Goal: Task Accomplishment & Management: Manage account settings

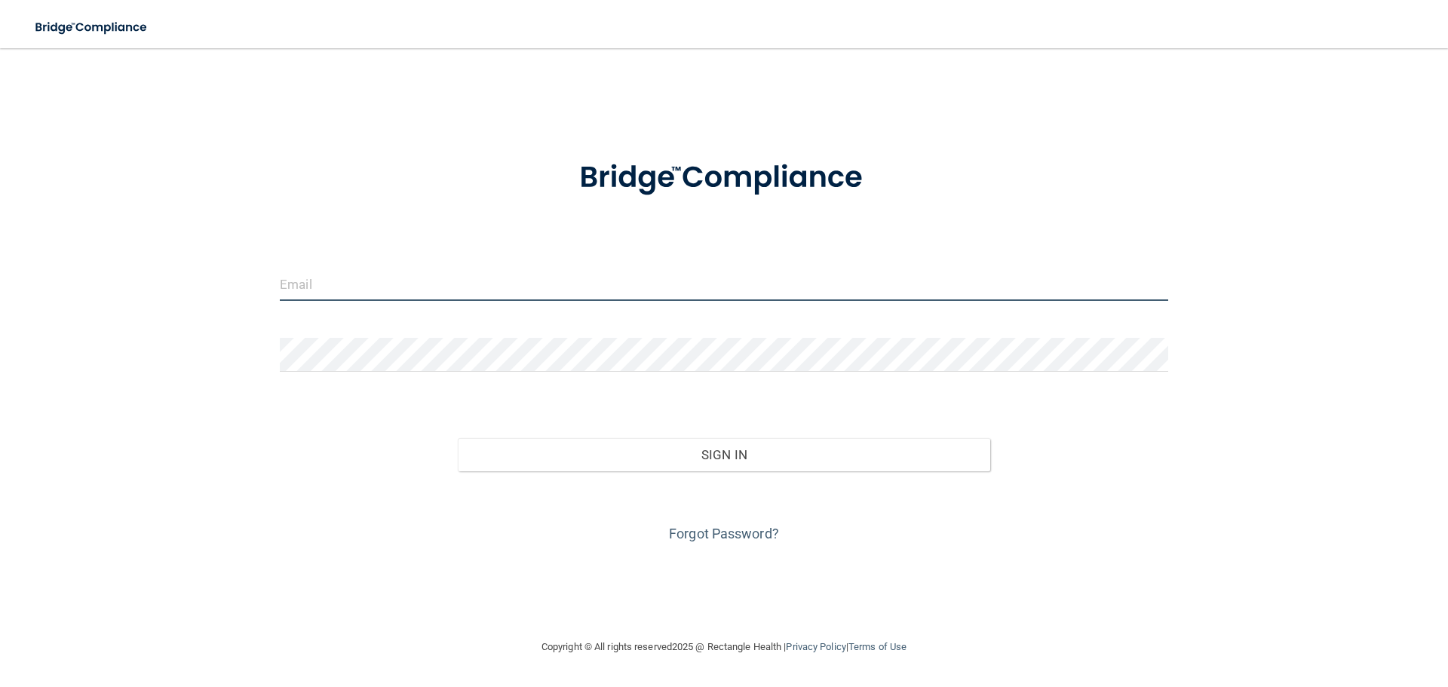
click at [355, 280] on input "email" at bounding box center [724, 284] width 889 height 34
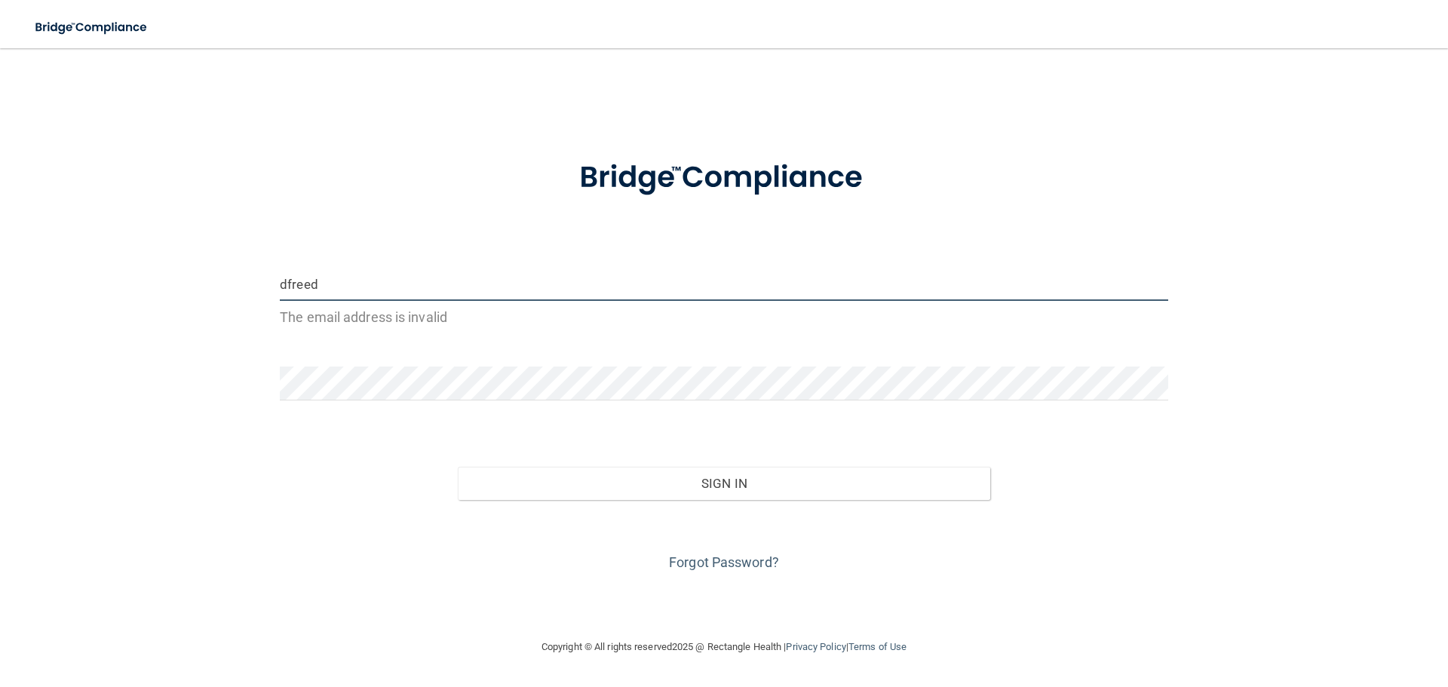
type input "[EMAIL_ADDRESS][DOMAIN_NAME]"
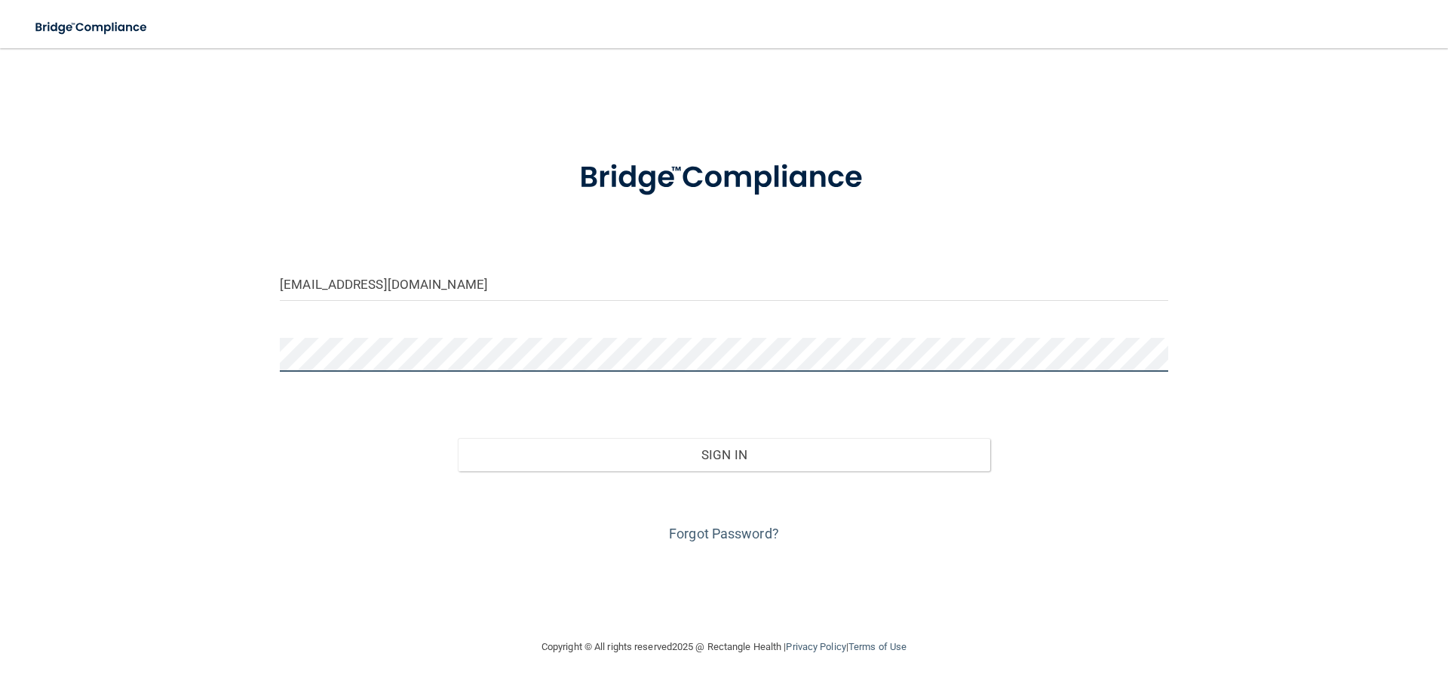
click at [458, 438] on button "Sign In" at bounding box center [724, 454] width 533 height 33
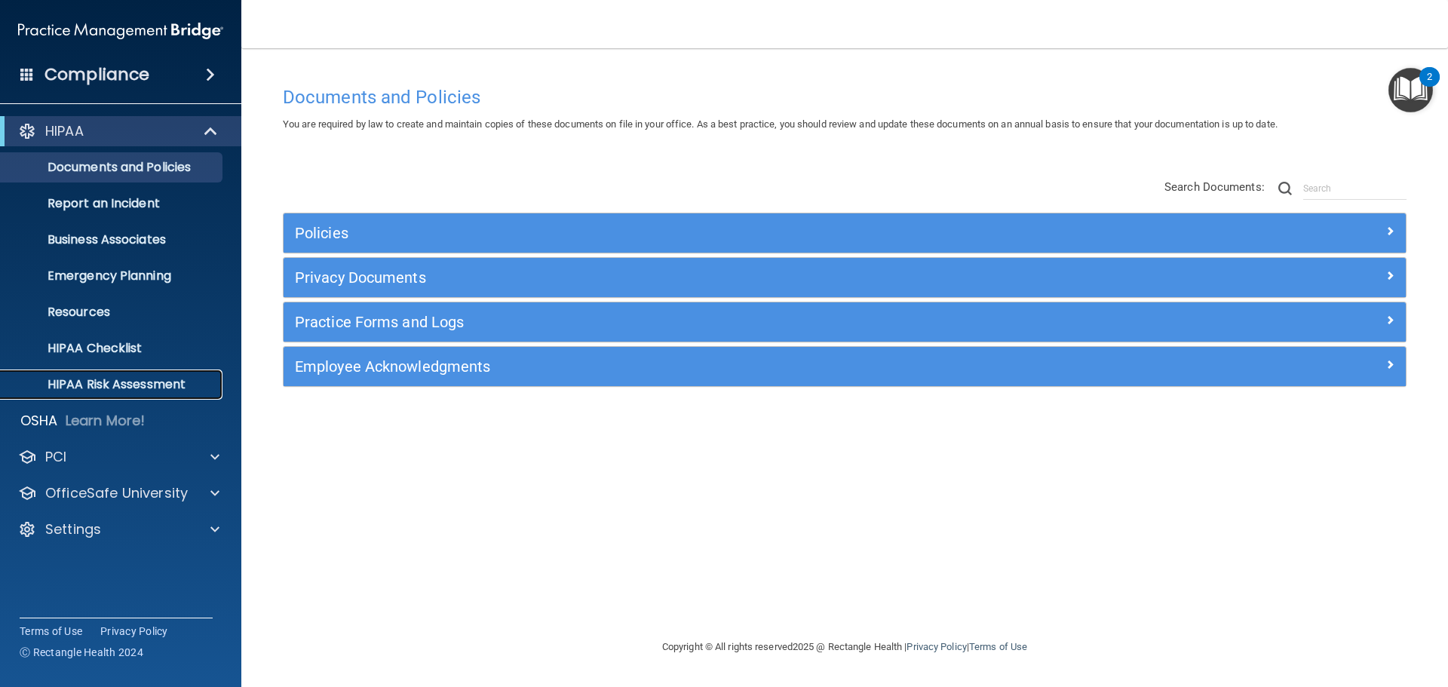
click at [88, 389] on p "HIPAA Risk Assessment" at bounding box center [113, 384] width 206 height 15
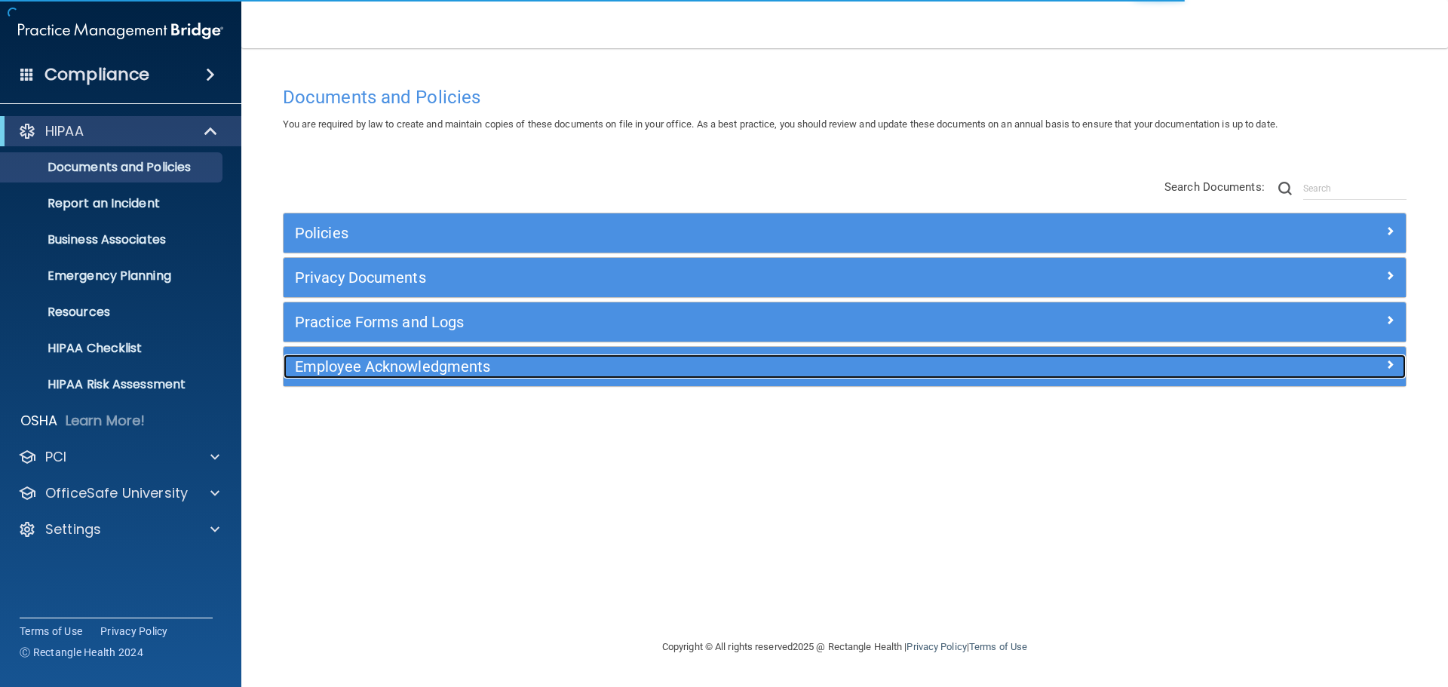
click at [401, 364] on h5 "Employee Acknowledgments" at bounding box center [704, 366] width 819 height 17
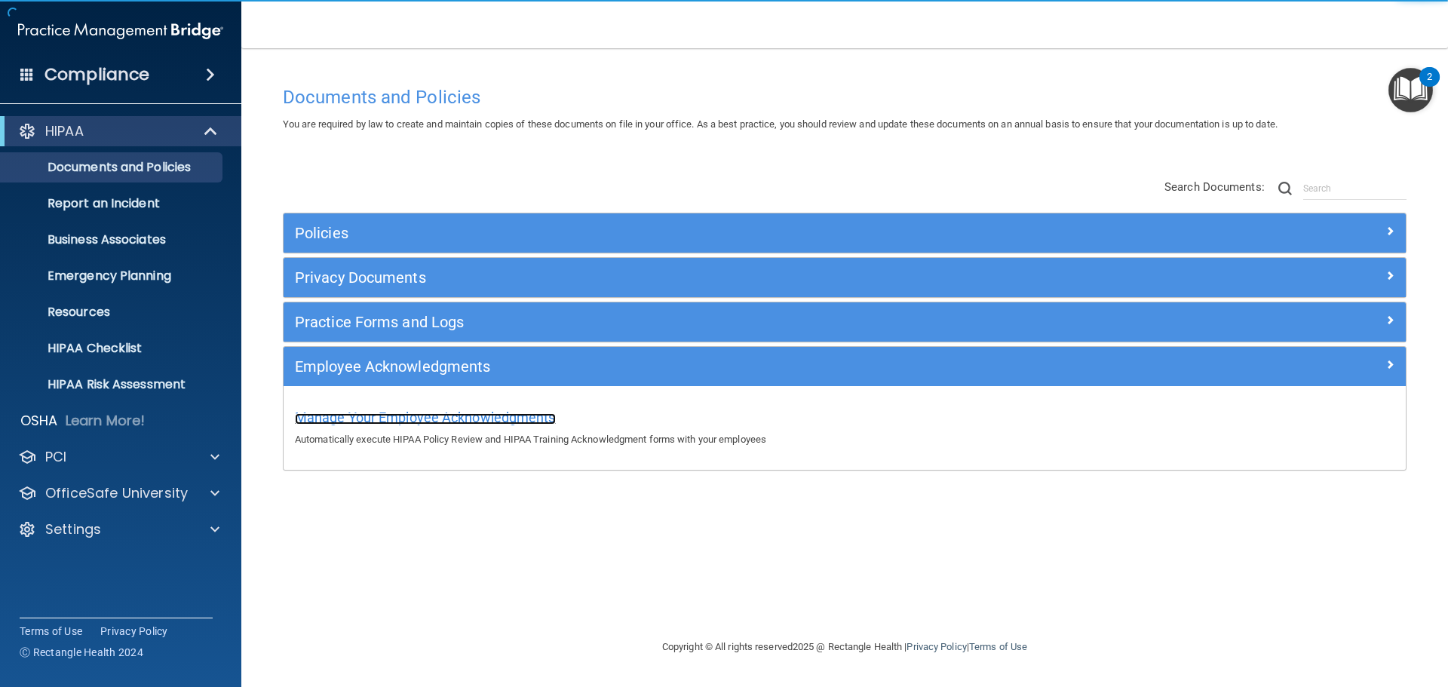
click at [403, 415] on span "Manage Your Employee Acknowledgments" at bounding box center [425, 418] width 261 height 16
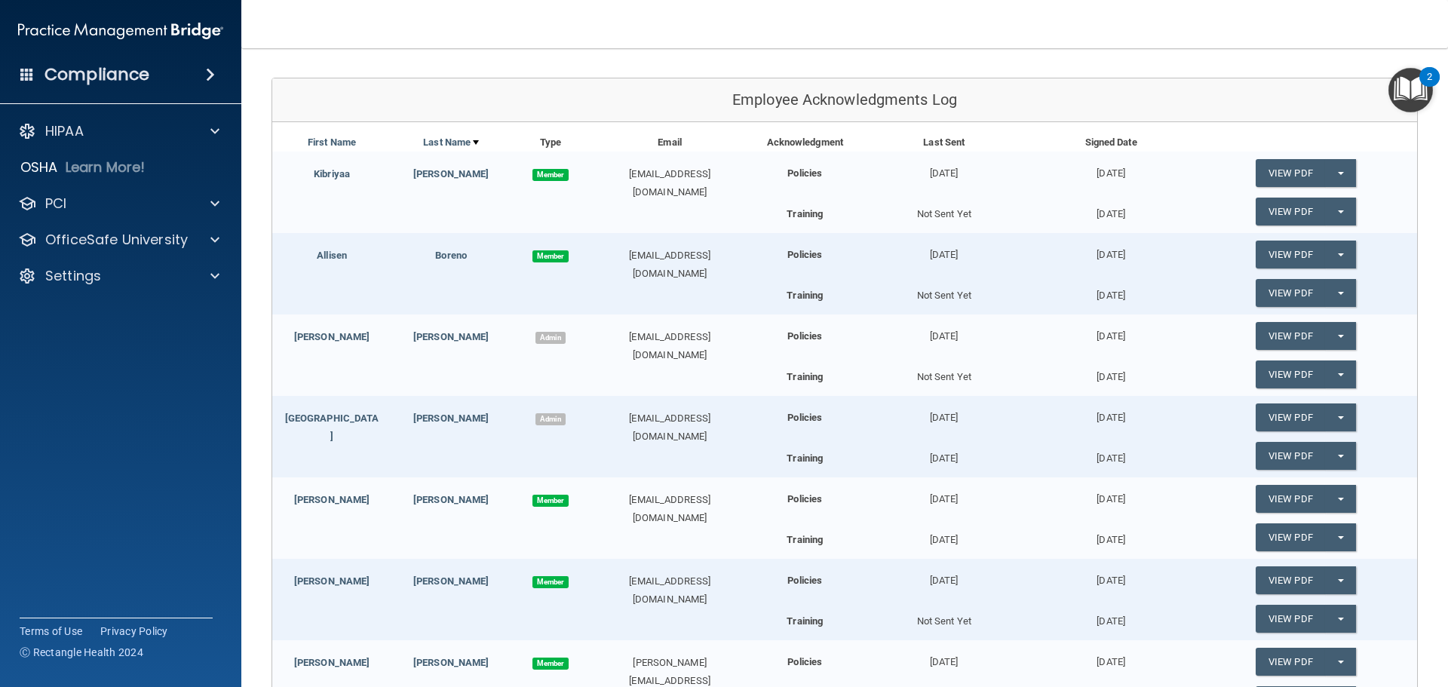
scroll to position [226, 0]
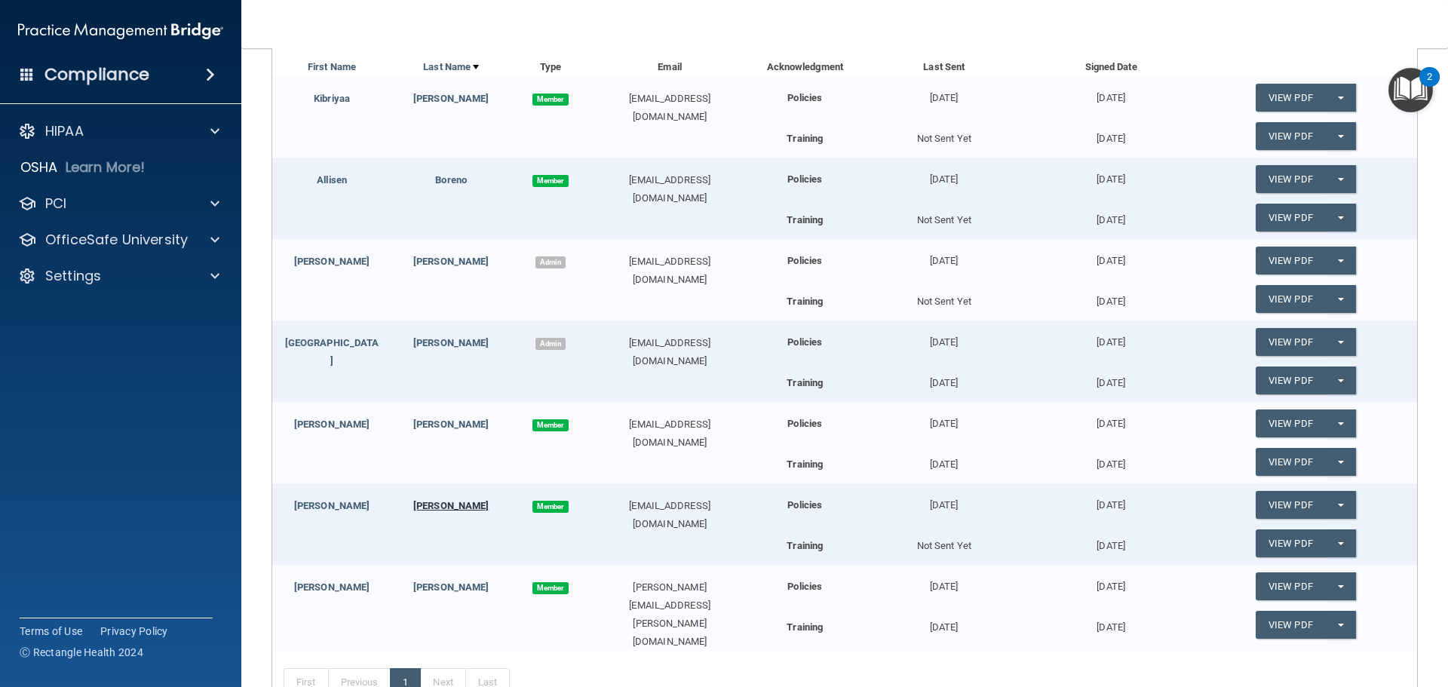
click at [460, 506] on link "McRae" at bounding box center [450, 505] width 75 height 11
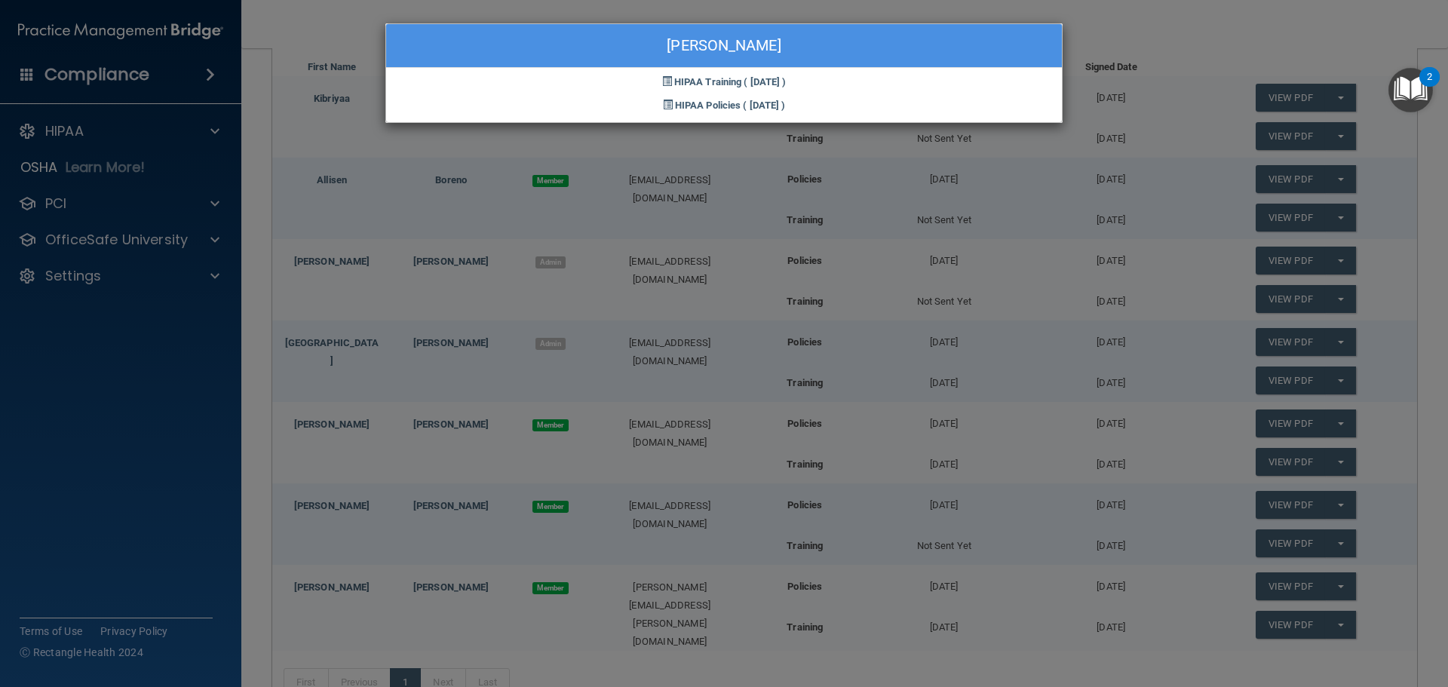
click at [986, 511] on div "Briana McRae HIPAA Training ( 10/02/2025 ) HIPAA Policies ( 10/02/2025 )" at bounding box center [724, 343] width 1448 height 687
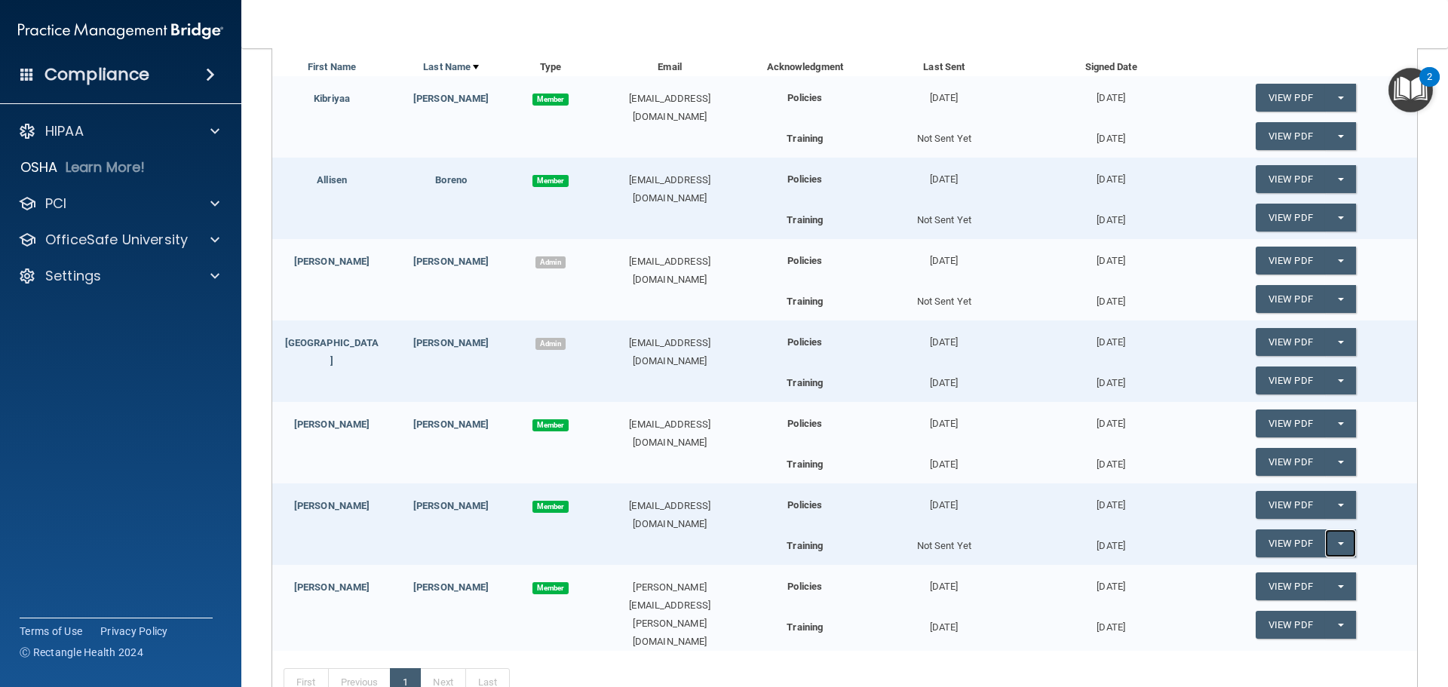
click at [1339, 539] on button "Split button!" at bounding box center [1340, 544] width 31 height 28
click at [960, 542] on div "Not Sent Yet" at bounding box center [944, 543] width 167 height 26
drag, startPoint x: 960, startPoint y: 542, endPoint x: 1049, endPoint y: 568, distance: 93.4
click at [1049, 568] on div "09/24/2025" at bounding box center [1110, 580] width 167 height 31
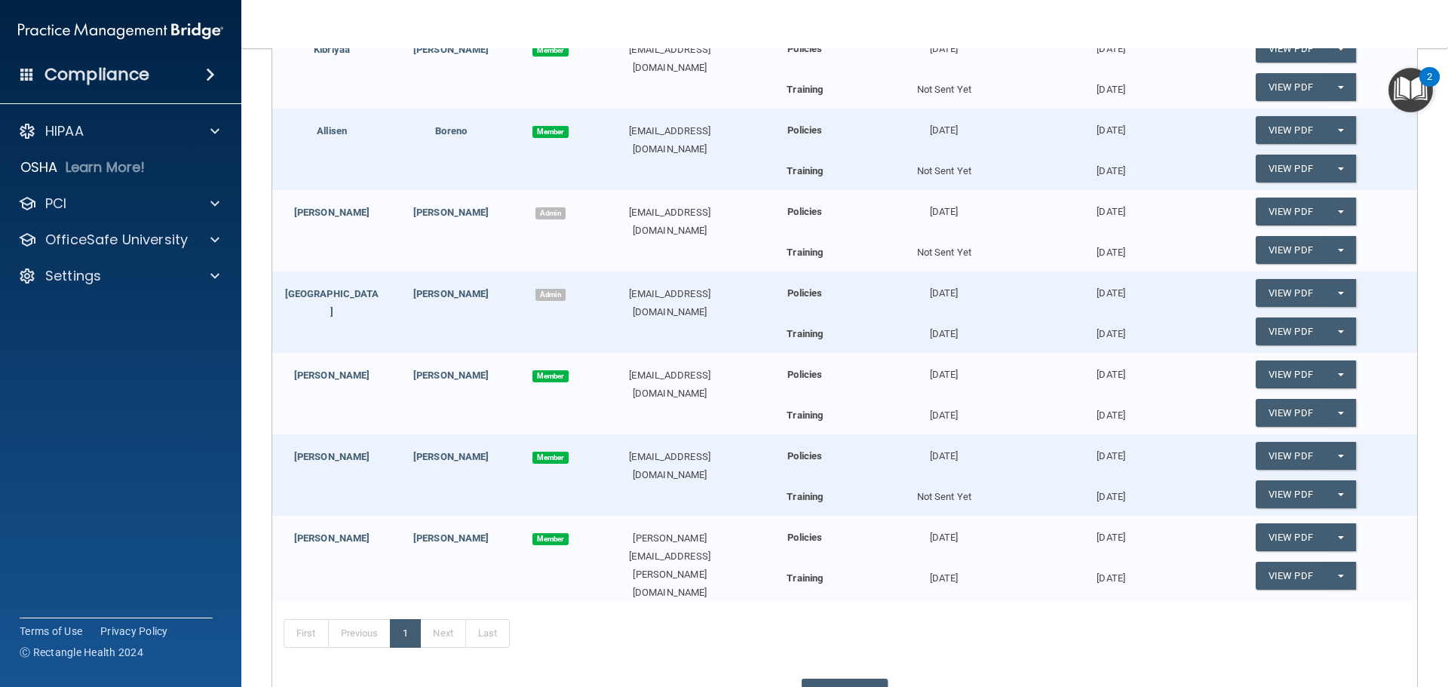
scroll to position [302, 0]
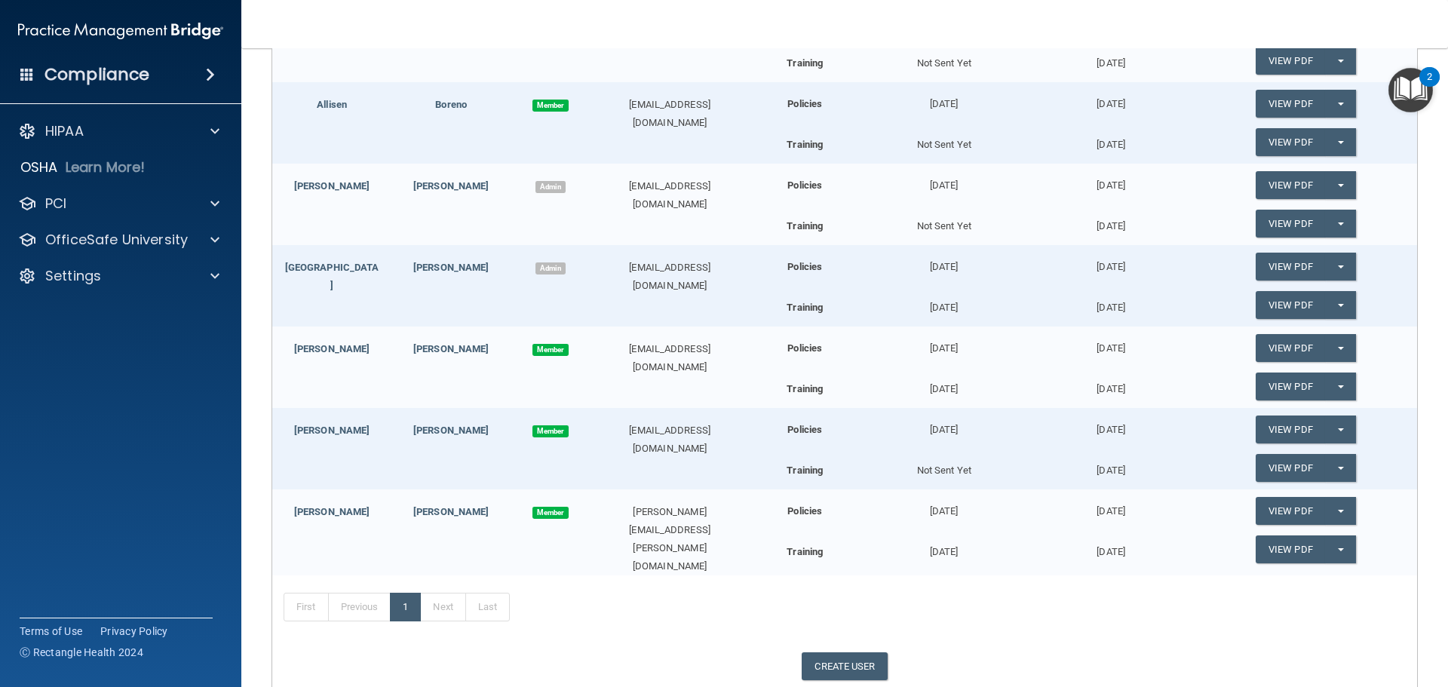
click at [940, 452] on div "Policies 10/01/2025 10/02/2025 View PDF Split button! Update Acknowledgment Tra…" at bounding box center [1084, 446] width 646 height 76
click at [1337, 432] on button "Split button!" at bounding box center [1340, 430] width 31 height 28
click at [1288, 438] on link "View PDF" at bounding box center [1290, 430] width 69 height 28
click at [1326, 468] on button "Split button!" at bounding box center [1340, 468] width 31 height 28
click at [1269, 463] on link "View PDF" at bounding box center [1290, 468] width 69 height 28
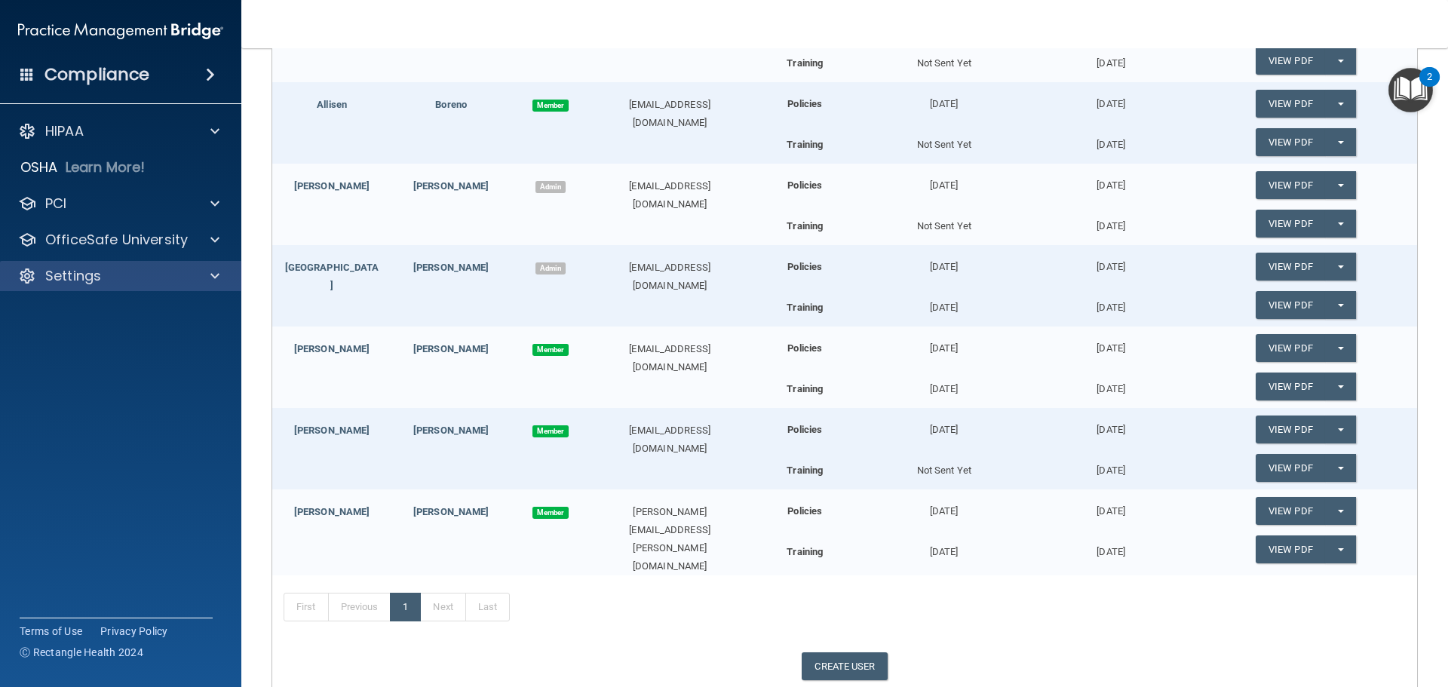
click at [97, 287] on div "Settings" at bounding box center [121, 276] width 242 height 30
click at [121, 272] on div "Settings" at bounding box center [100, 276] width 187 height 18
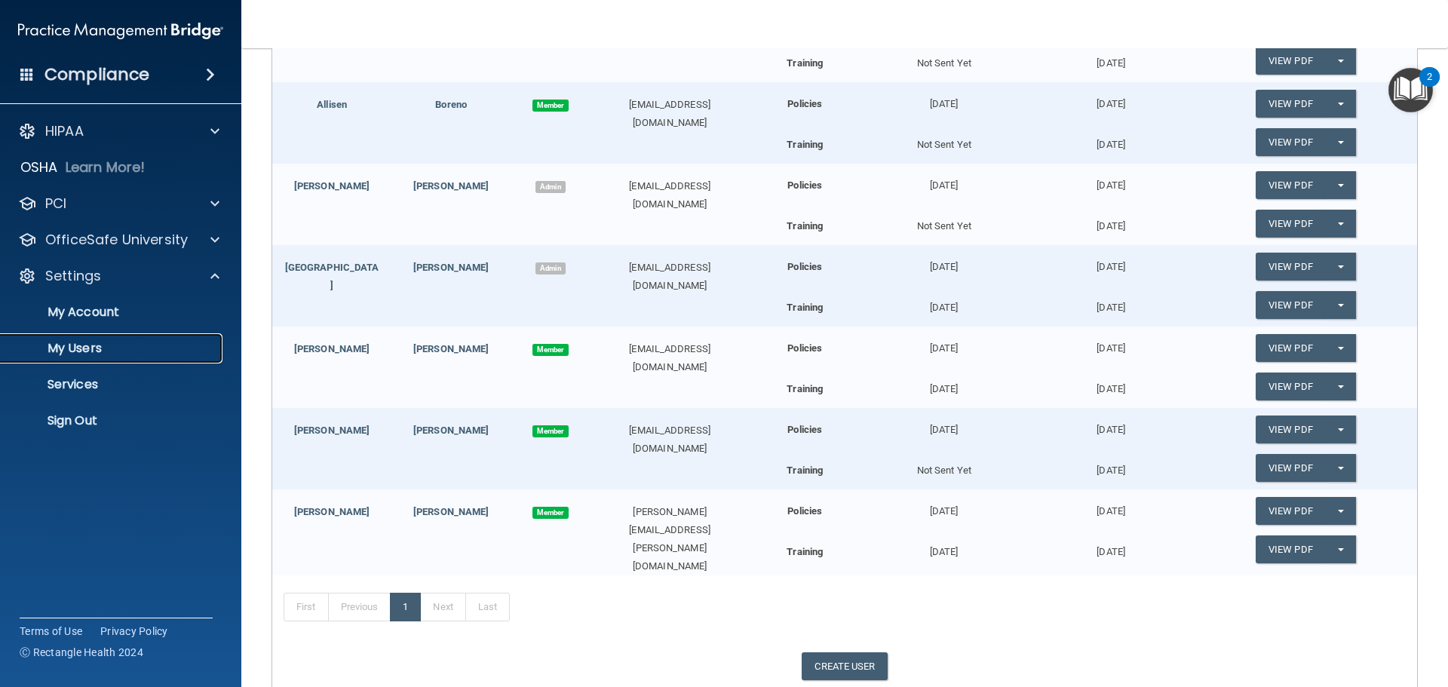
click at [97, 344] on p "My Users" at bounding box center [113, 348] width 206 height 15
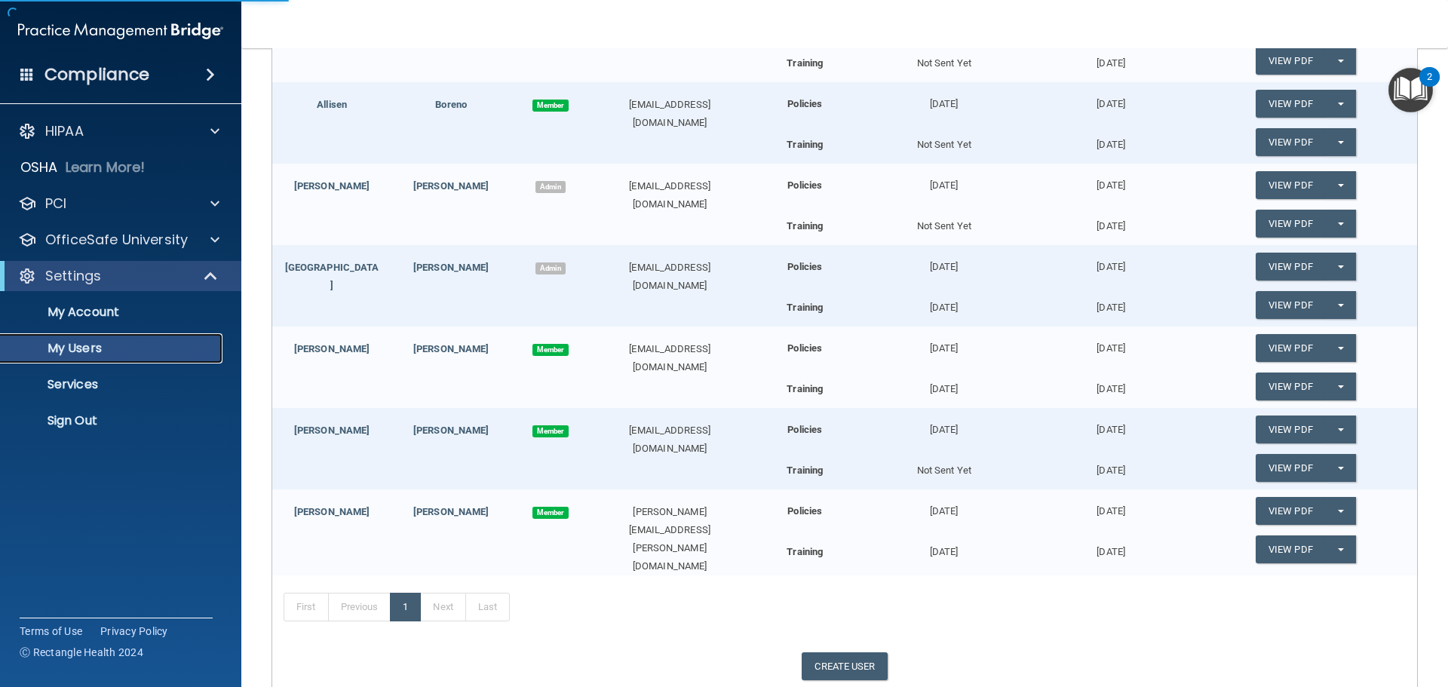
select select "20"
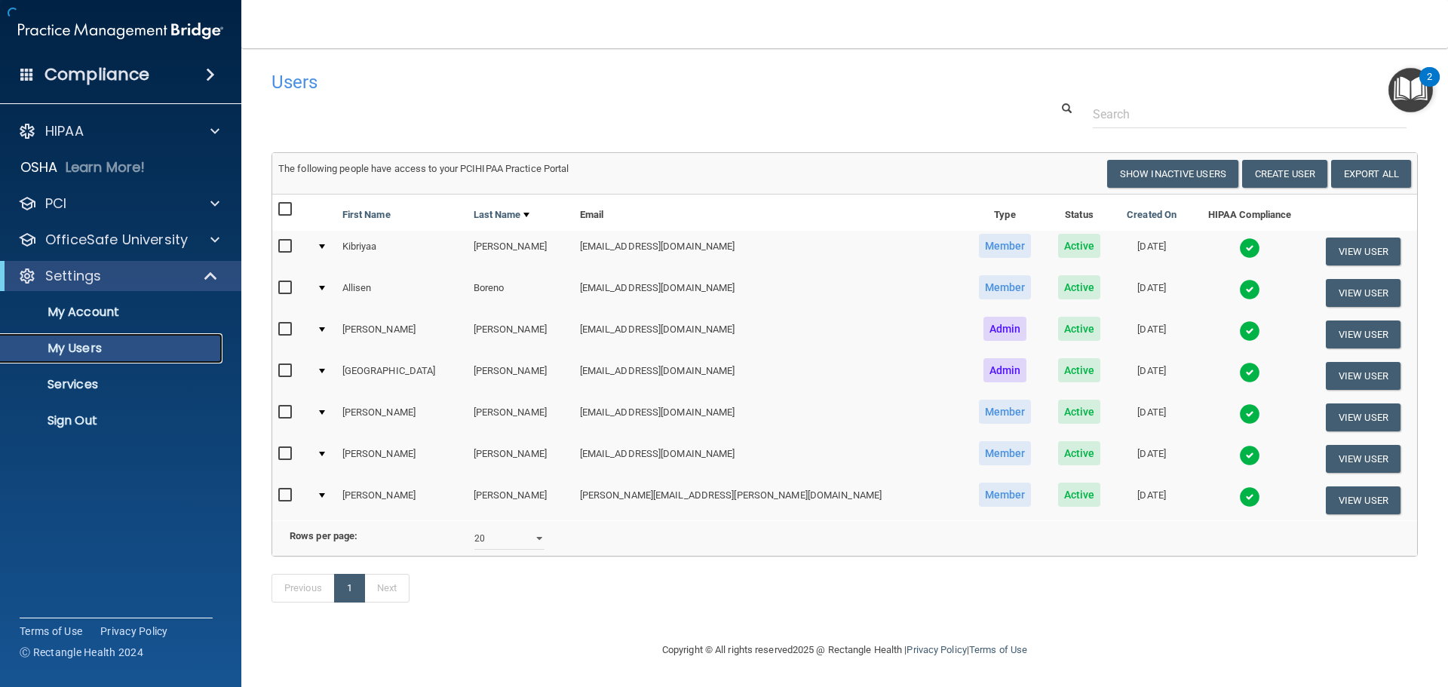
scroll to position [22, 0]
click at [1326, 445] on button "View User" at bounding box center [1363, 459] width 75 height 28
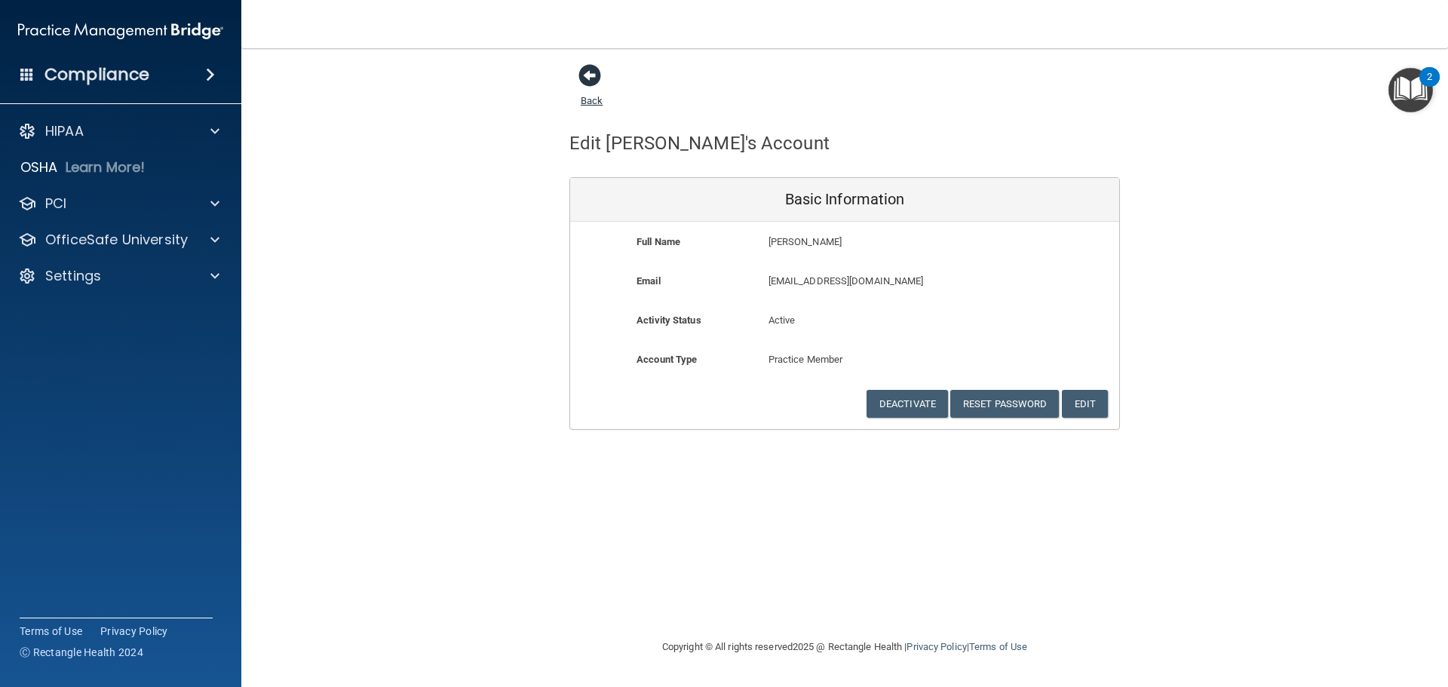
click at [585, 78] on span at bounding box center [590, 75] width 23 height 23
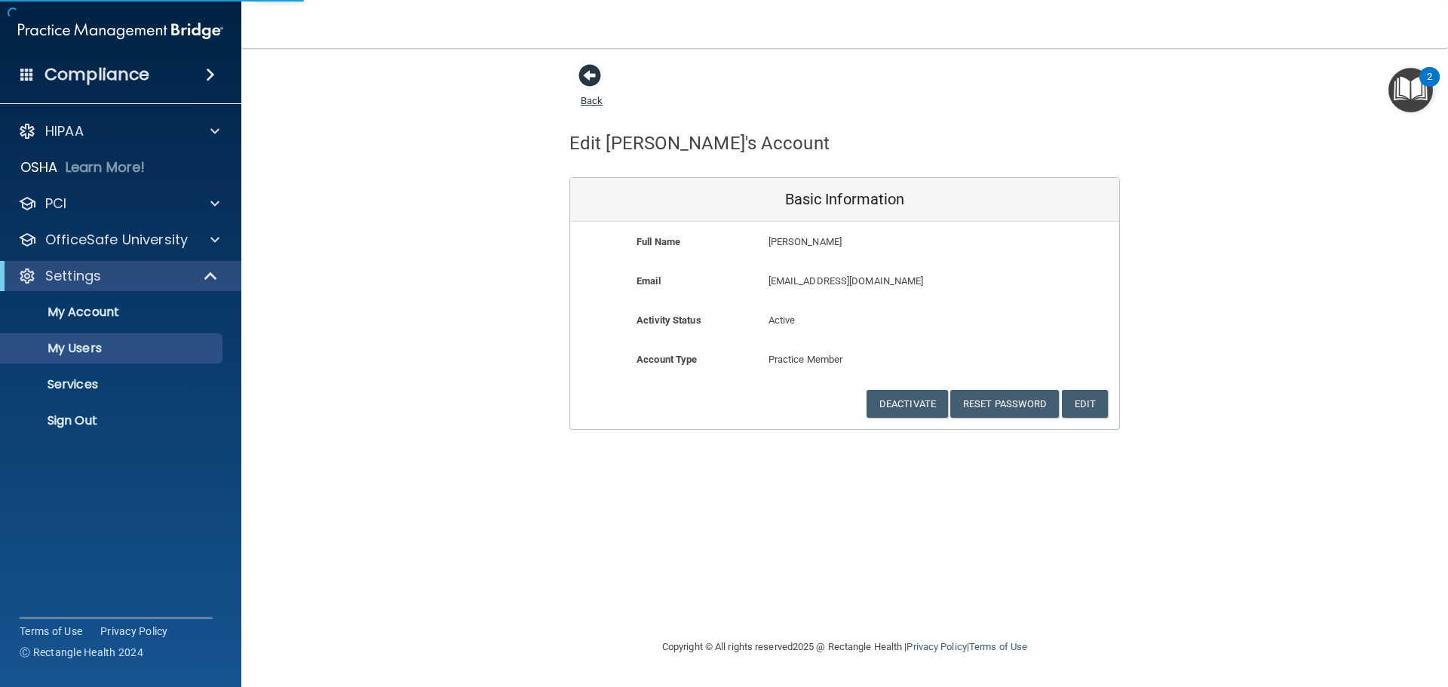
select select "20"
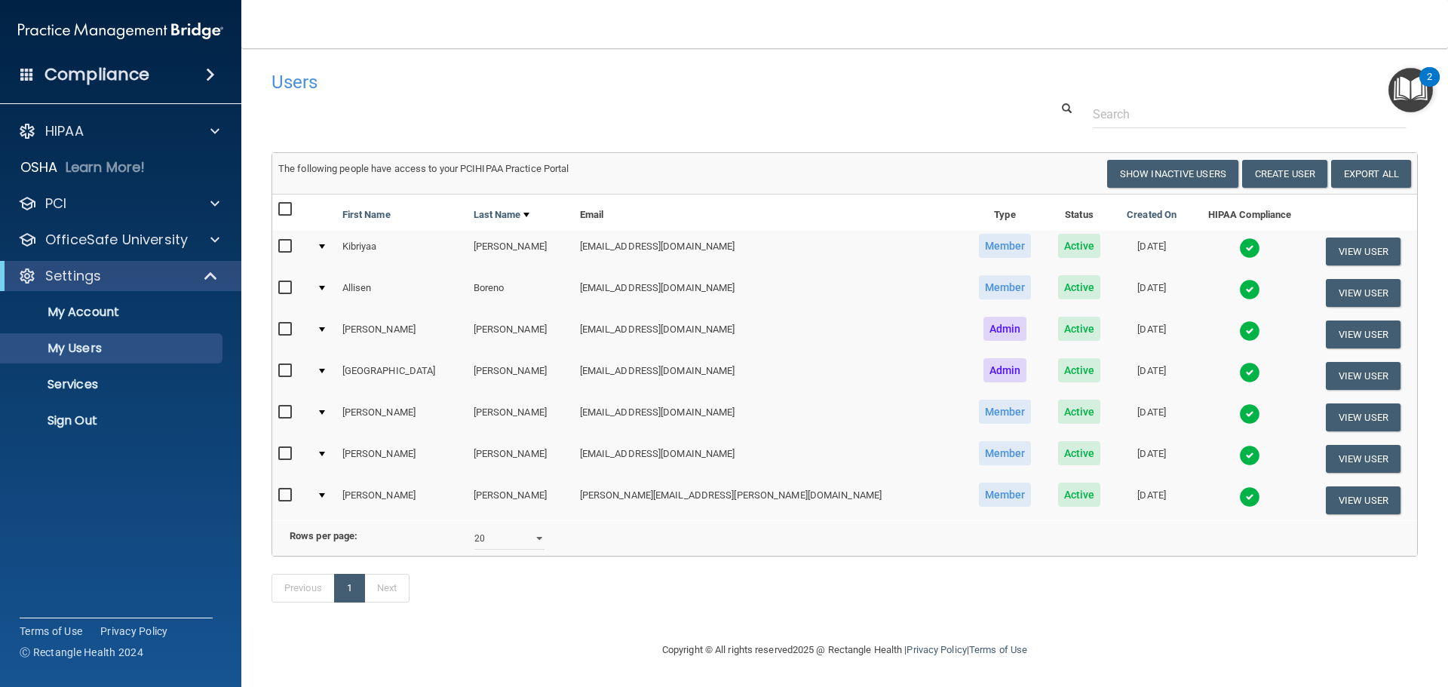
click at [334, 450] on td at bounding box center [324, 458] width 26 height 41
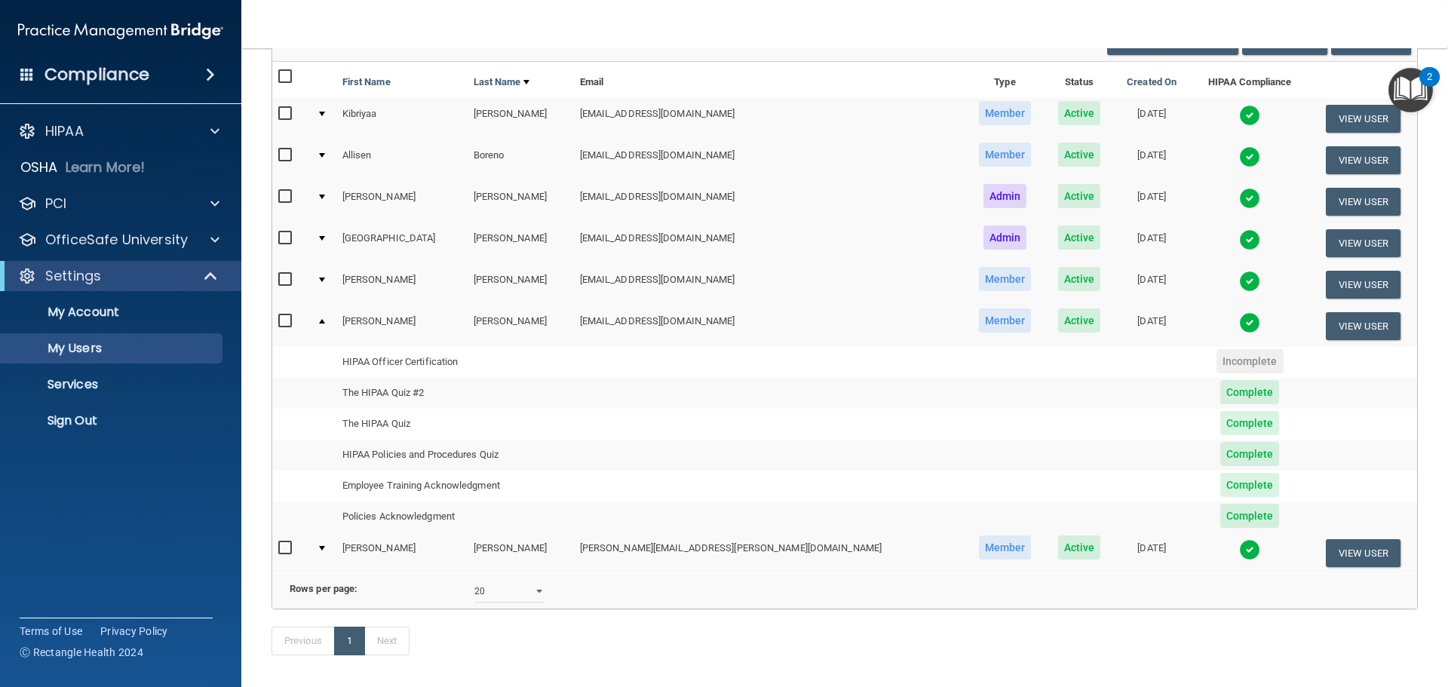
scroll to position [151, 0]
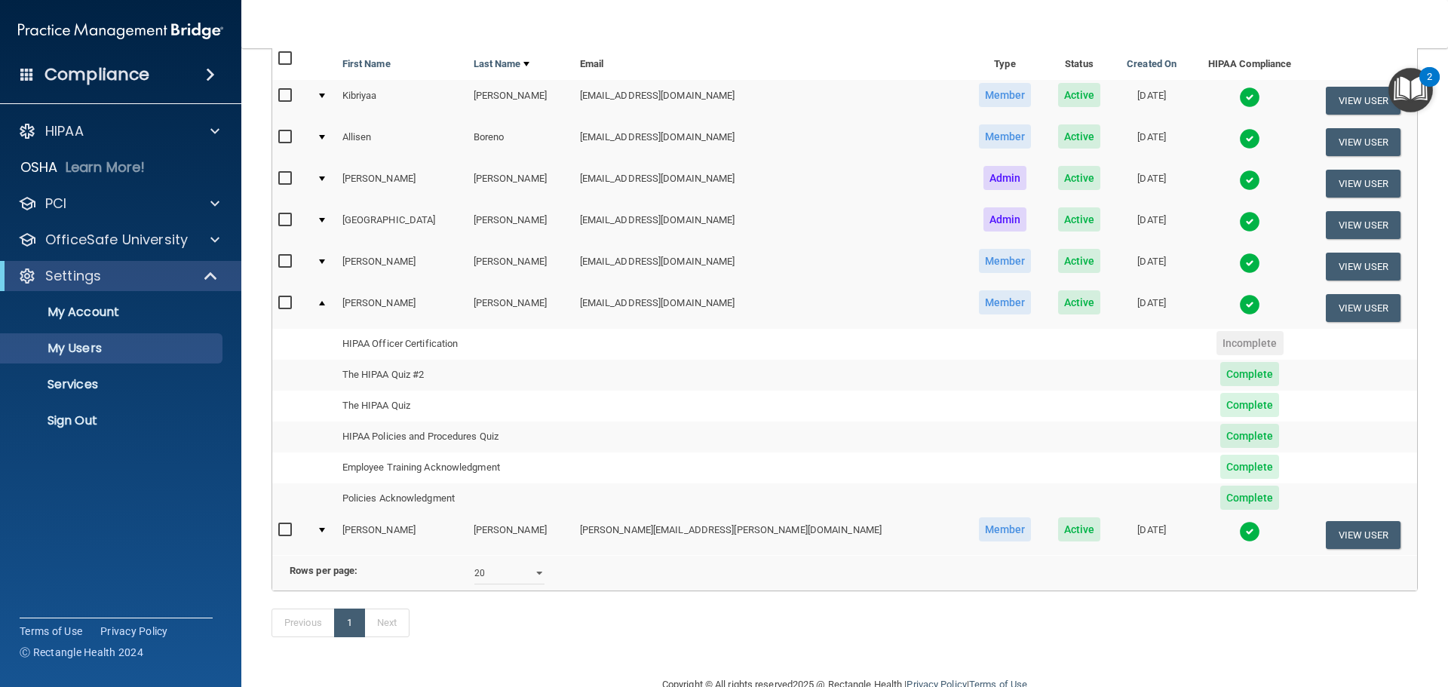
drag, startPoint x: 421, startPoint y: 380, endPoint x: 422, endPoint y: 399, distance: 18.9
click at [421, 382] on td "The HIPAA Quiz #2" at bounding box center [455, 375] width 238 height 31
click at [422, 403] on td "The HIPAA Quiz" at bounding box center [455, 406] width 238 height 31
click at [432, 422] on td "HIPAA Policies and Procedures Quiz" at bounding box center [455, 437] width 238 height 31
click at [336, 453] on td at bounding box center [324, 468] width 26 height 31
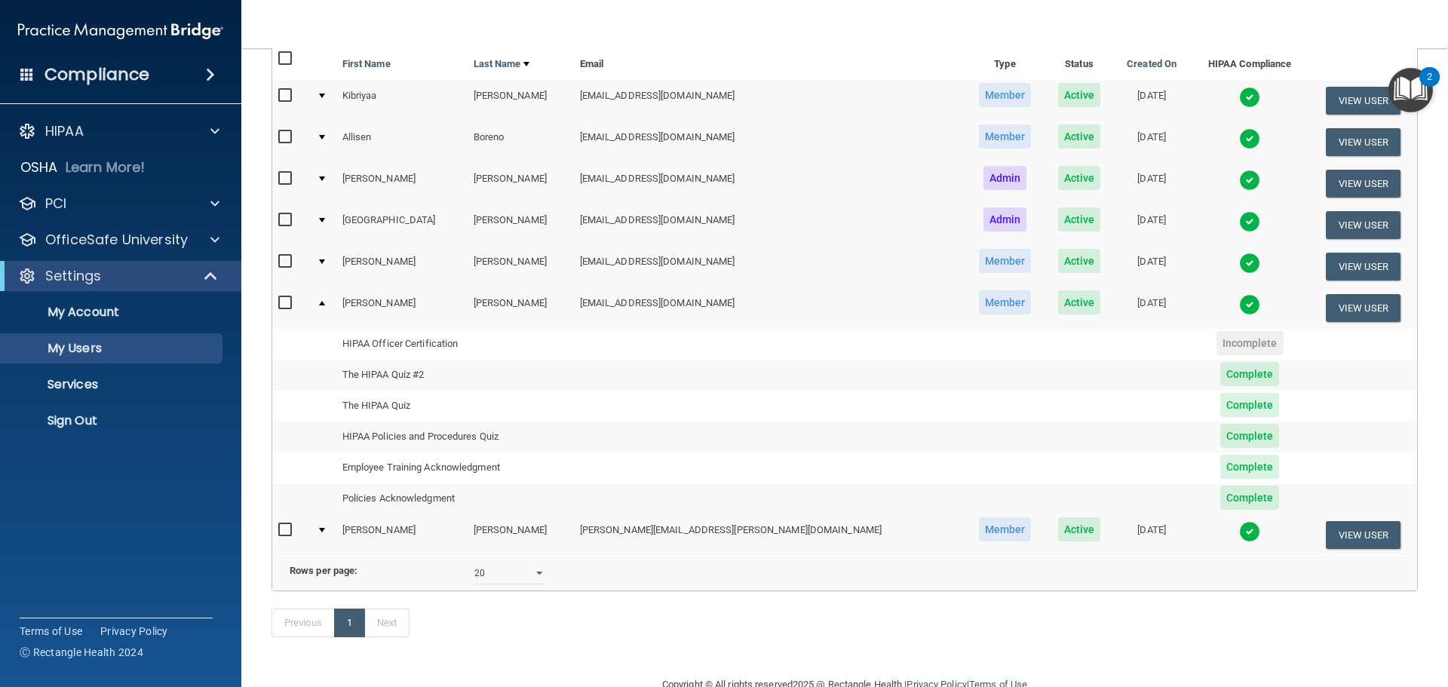
click at [381, 458] on td "Employee Training Acknowledgment" at bounding box center [455, 468] width 238 height 31
click at [387, 470] on td "Employee Training Acknowledgment" at bounding box center [455, 468] width 238 height 31
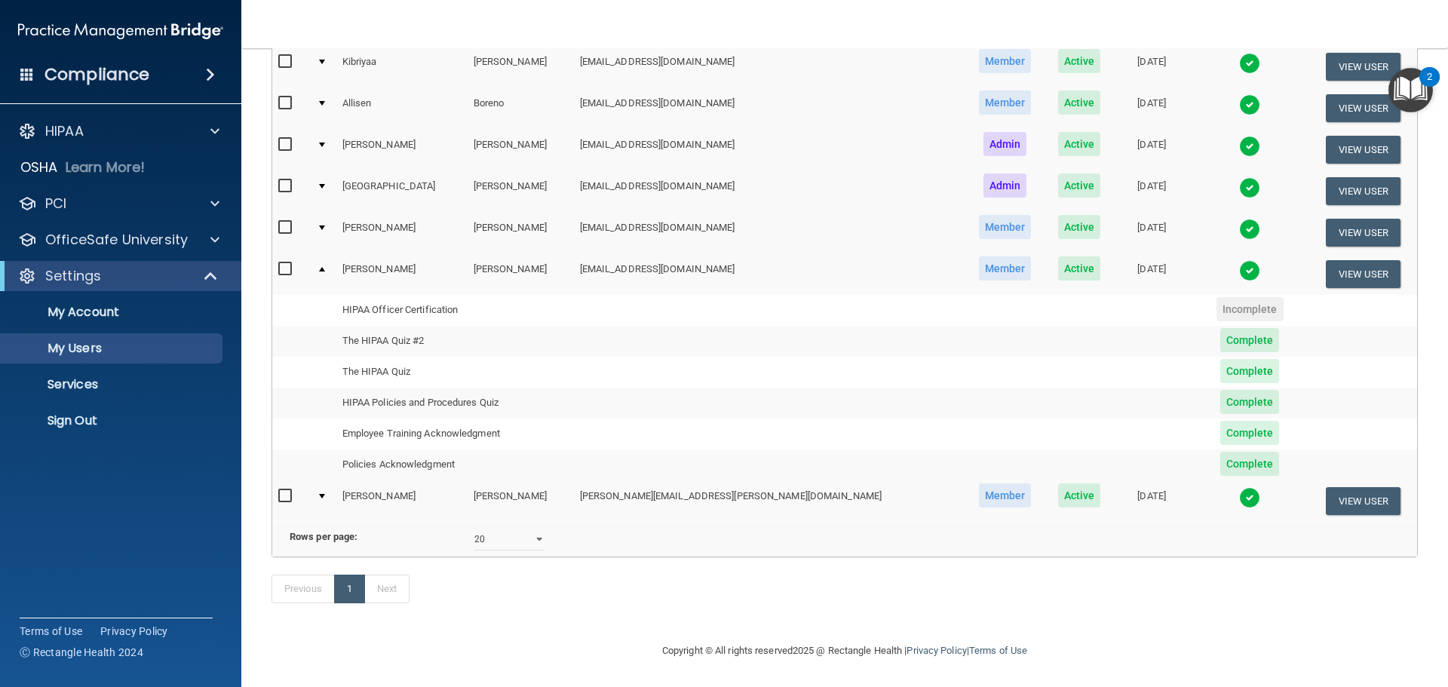
click at [1058, 256] on span "Active" at bounding box center [1079, 268] width 43 height 24
click at [1338, 260] on button "View User" at bounding box center [1363, 274] width 75 height 28
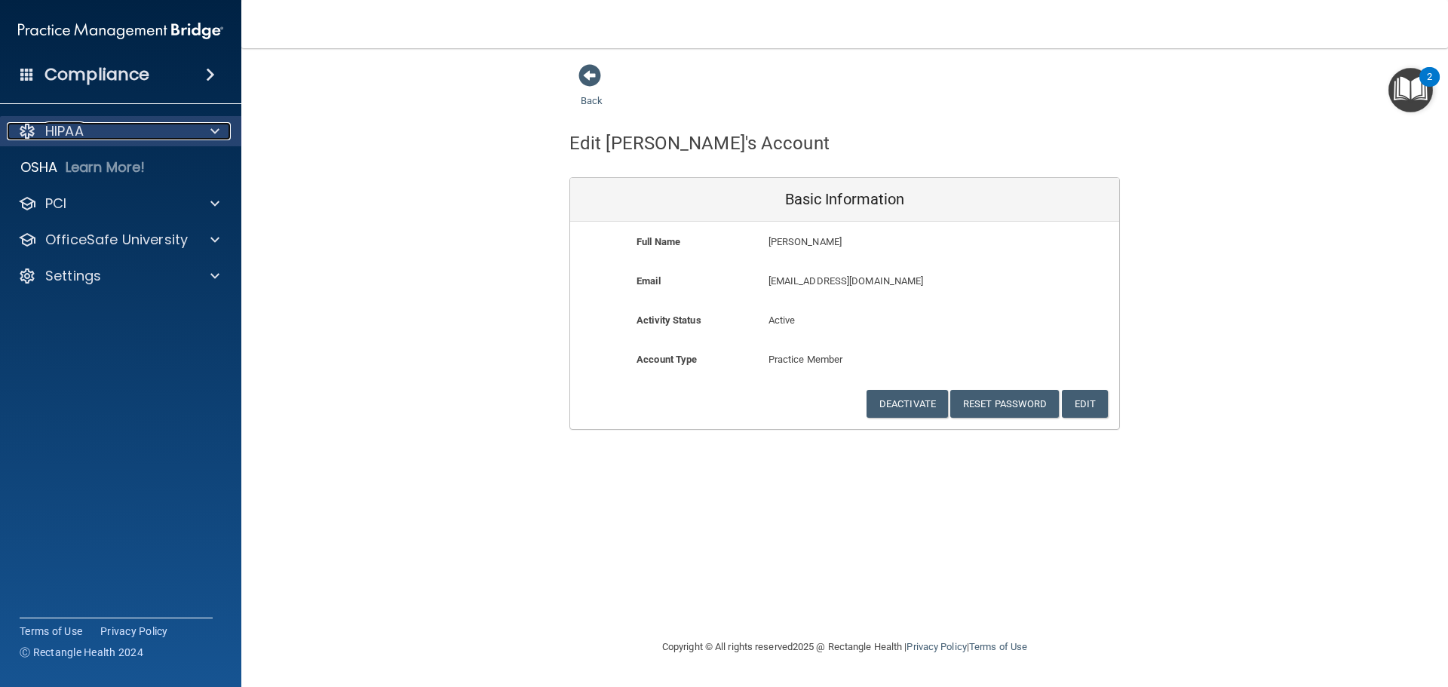
click at [80, 127] on p "HIPAA" at bounding box center [64, 131] width 38 height 18
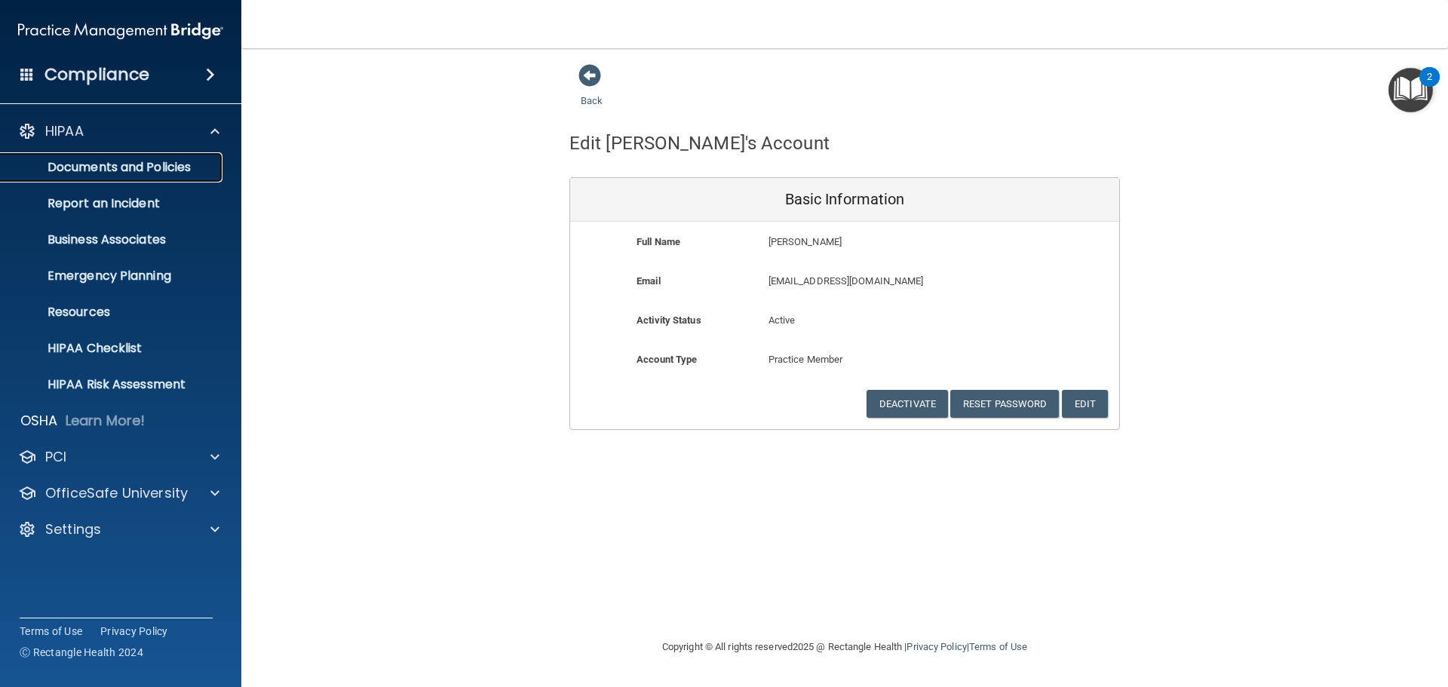
click at [133, 173] on p "Documents and Policies" at bounding box center [113, 167] width 206 height 15
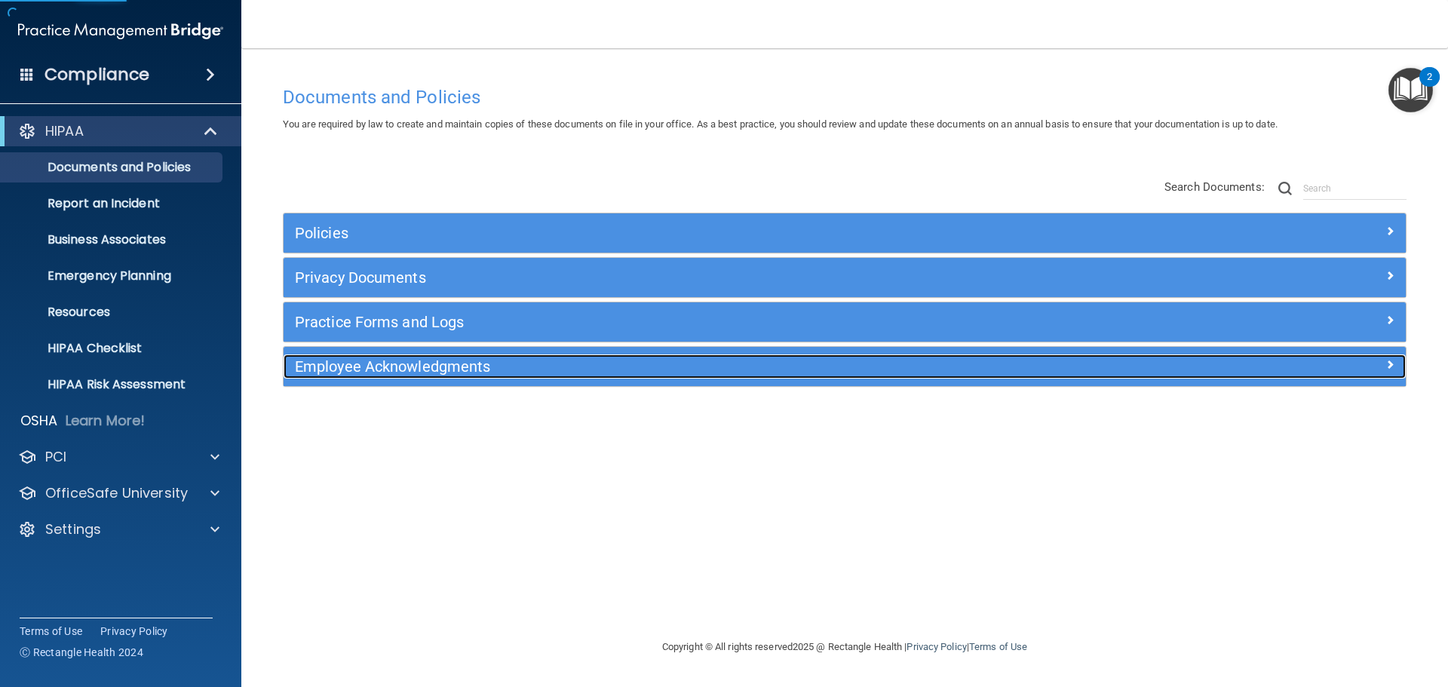
click at [423, 370] on h5 "Employee Acknowledgments" at bounding box center [704, 366] width 819 height 17
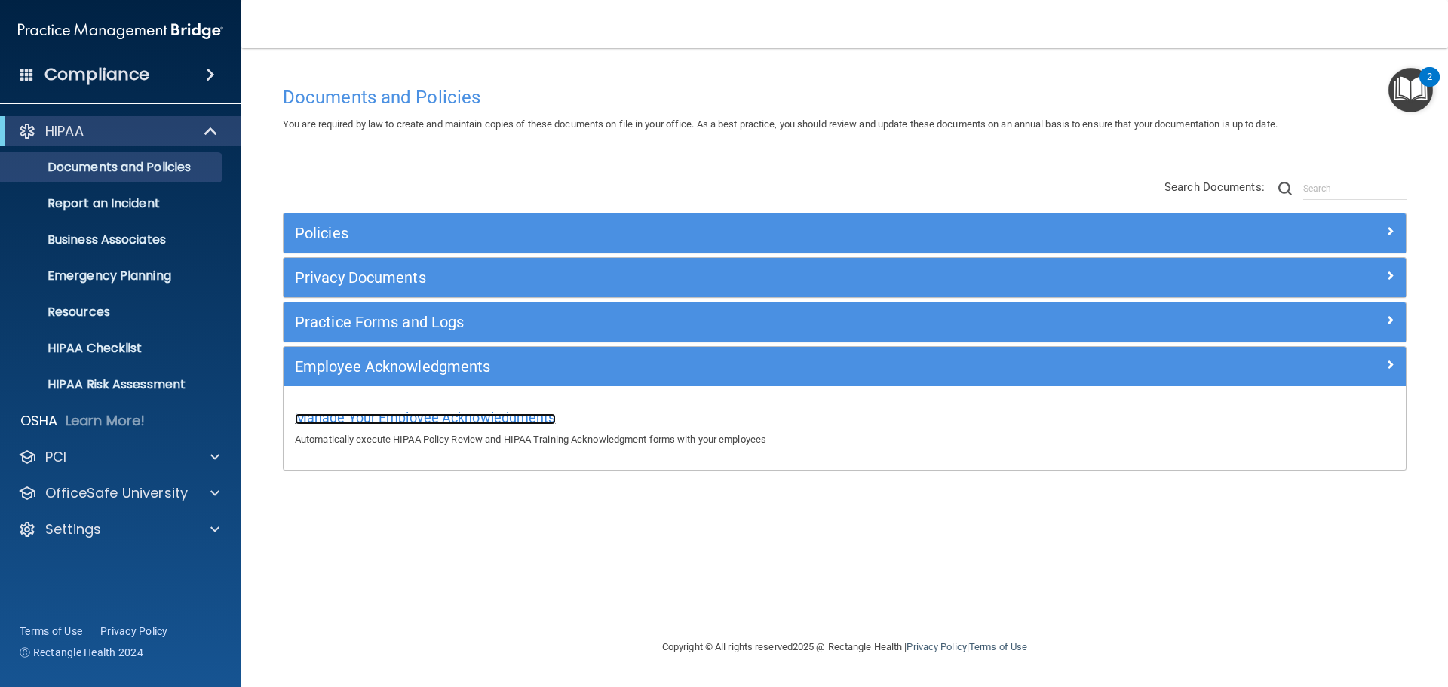
click at [507, 417] on span "Manage Your Employee Acknowledgments" at bounding box center [425, 418] width 261 height 16
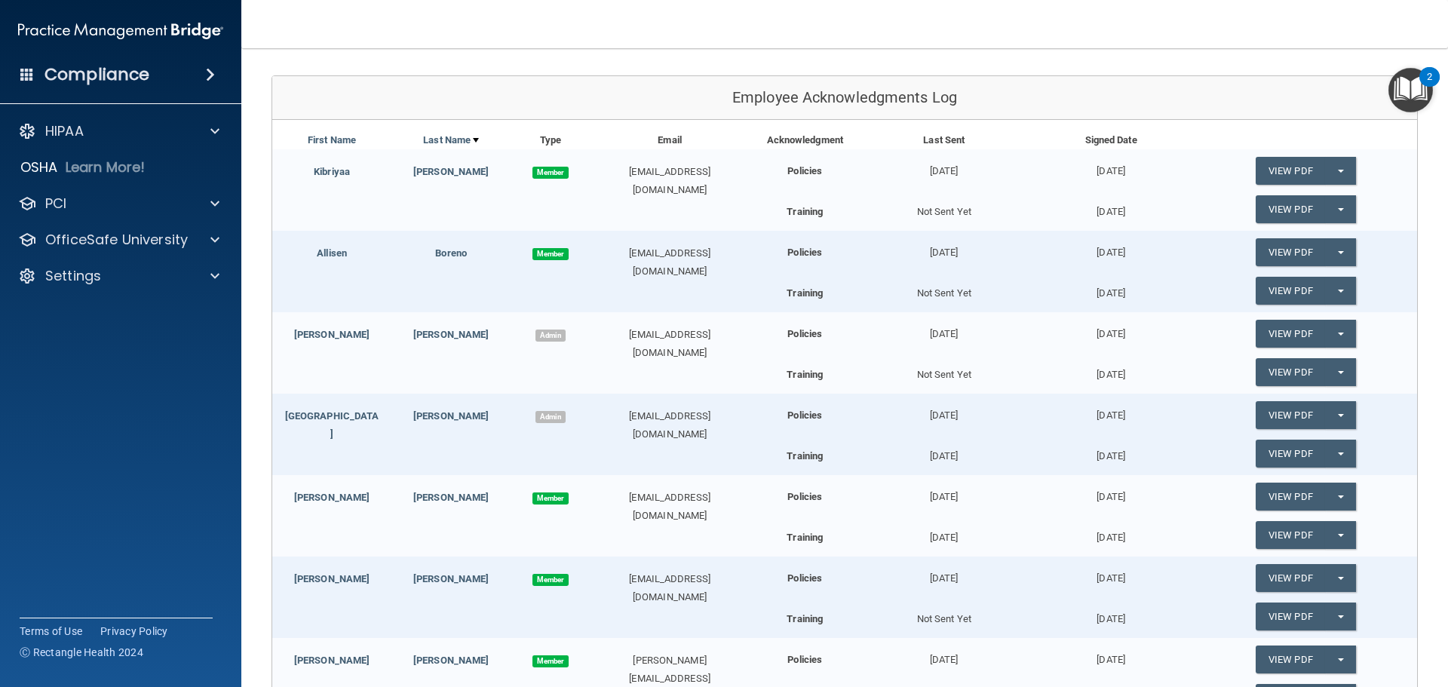
scroll to position [302, 0]
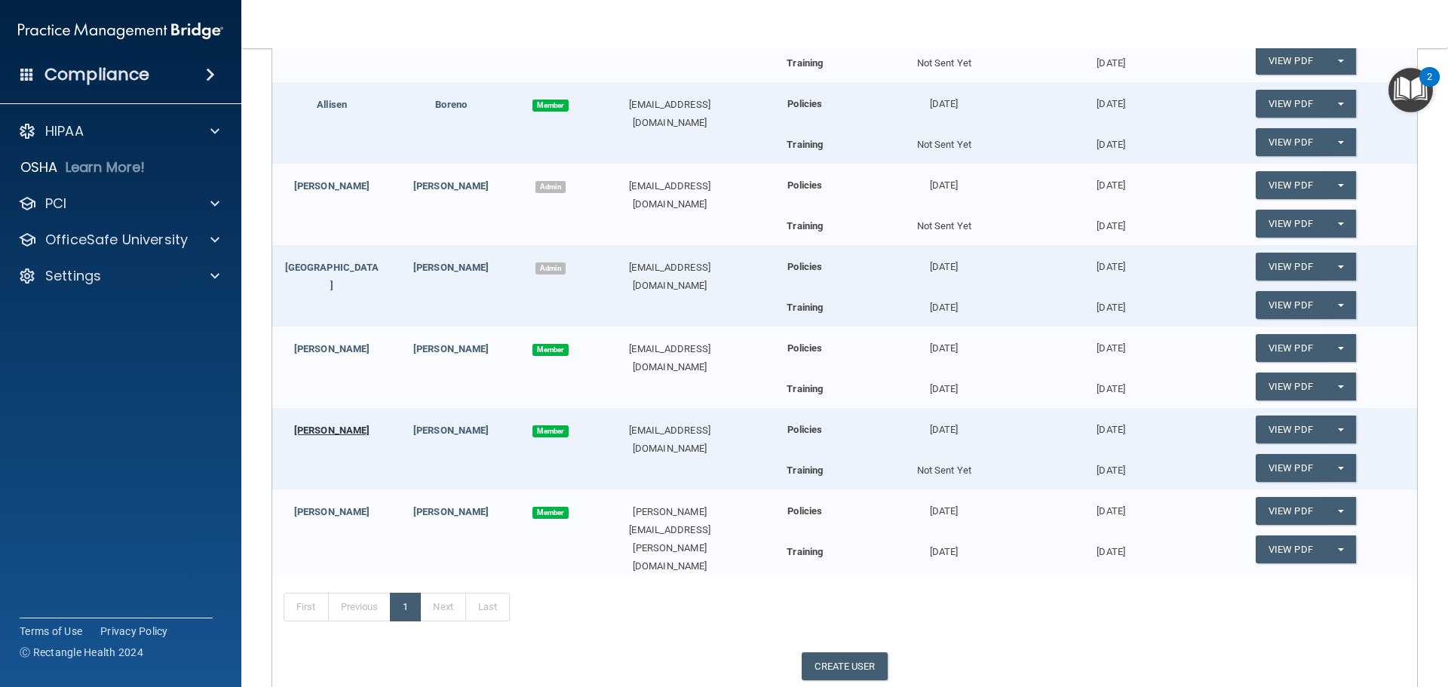
click at [327, 430] on link "Briana" at bounding box center [331, 430] width 75 height 11
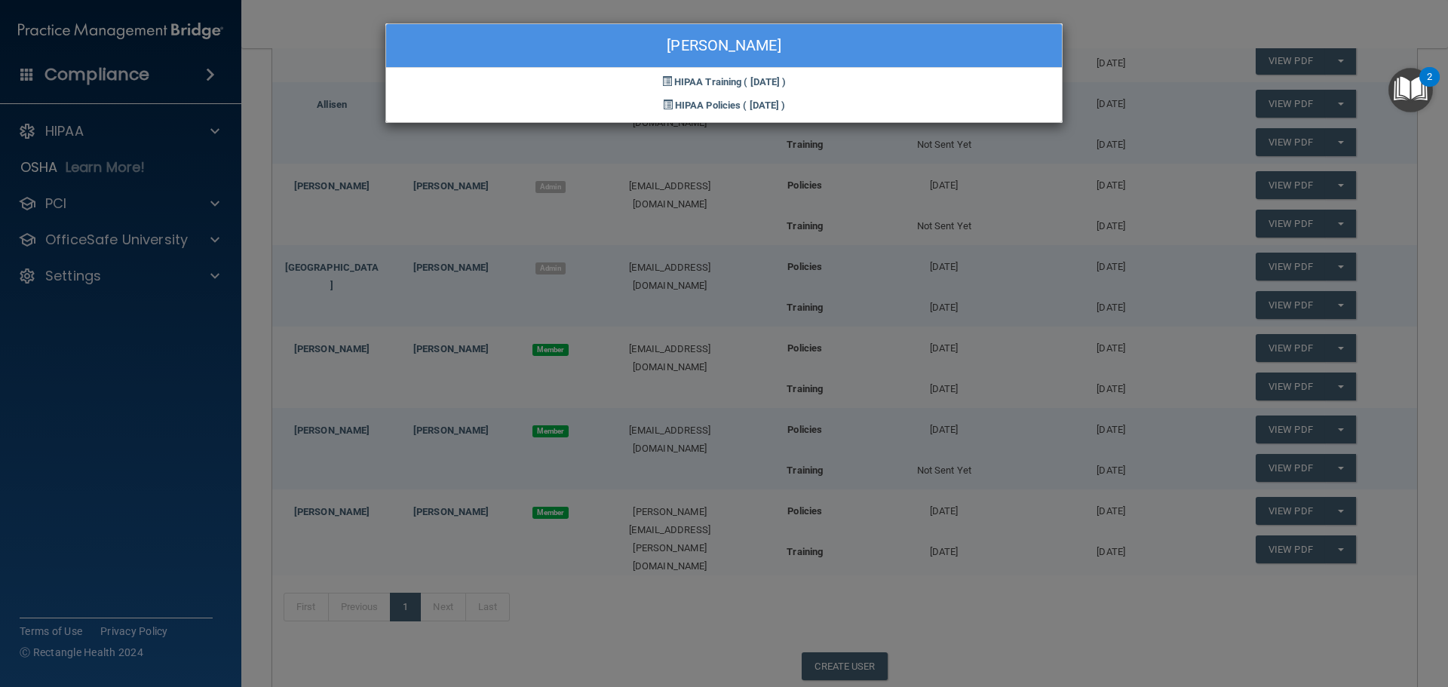
click at [855, 83] on div "HIPAA Training ( 10/02/2025 )" at bounding box center [724, 79] width 676 height 23
click at [1079, 451] on div "Briana McRae HIPAA Training ( 10/02/2025 ) HIPAA Policies ( 10/02/2025 )" at bounding box center [724, 343] width 1448 height 687
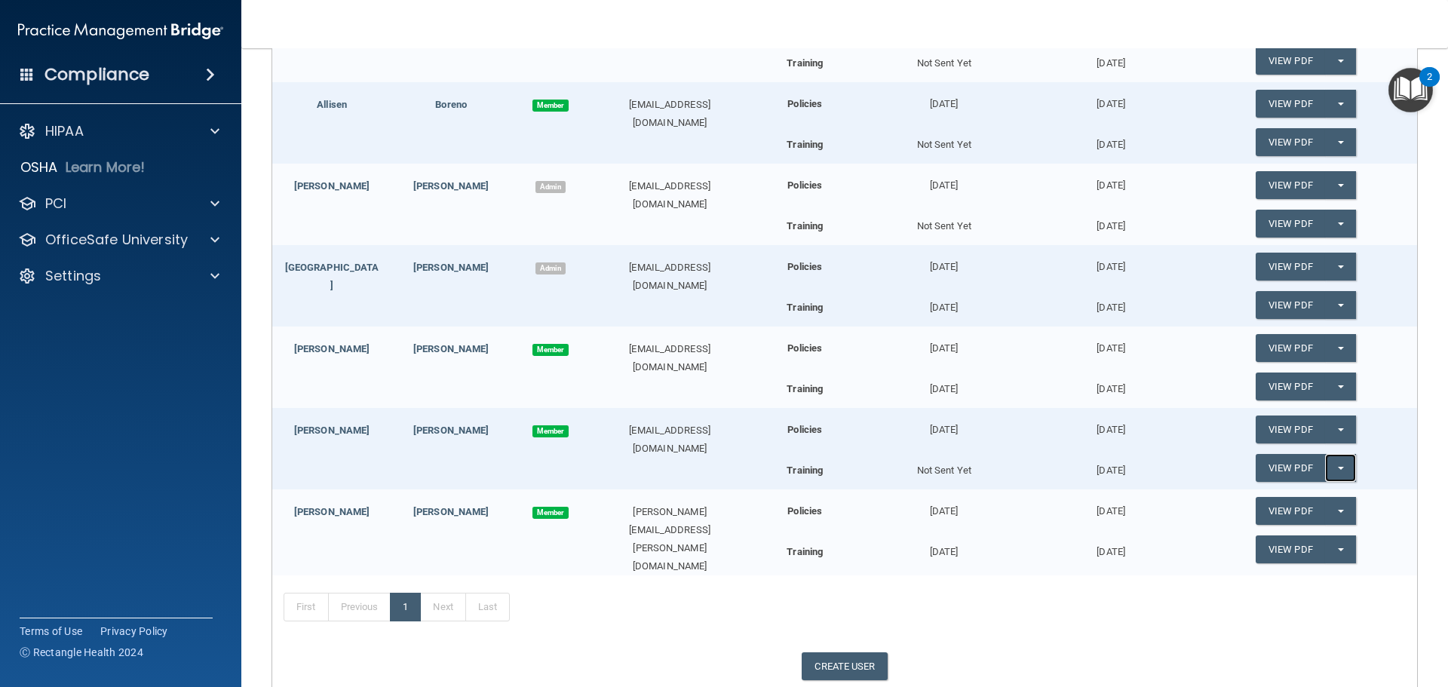
click at [1325, 473] on button "Split button!" at bounding box center [1340, 468] width 31 height 28
click at [516, 441] on div "Briana McRae Member briana.mcrae92@gmail.com Policies 10/01/2025 10/02/2025 Vie…" at bounding box center [844, 448] width 1145 height 81
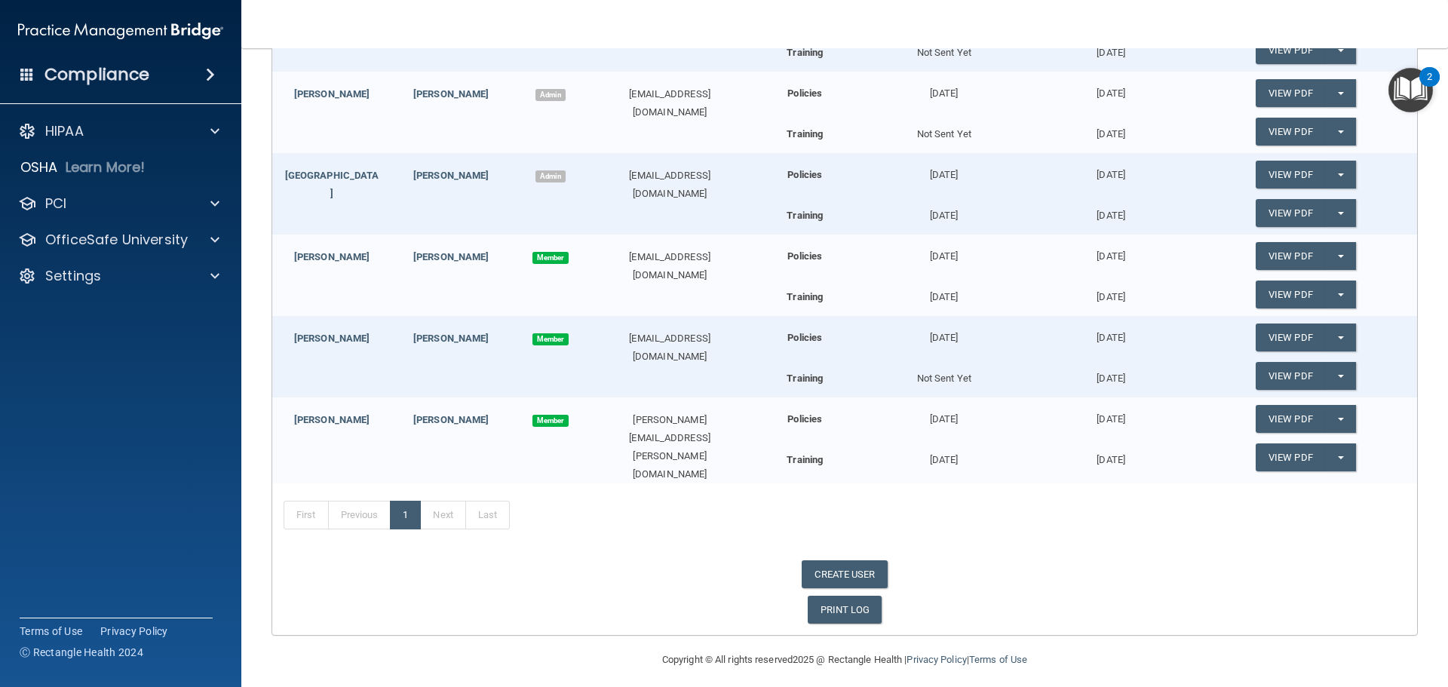
scroll to position [398, 0]
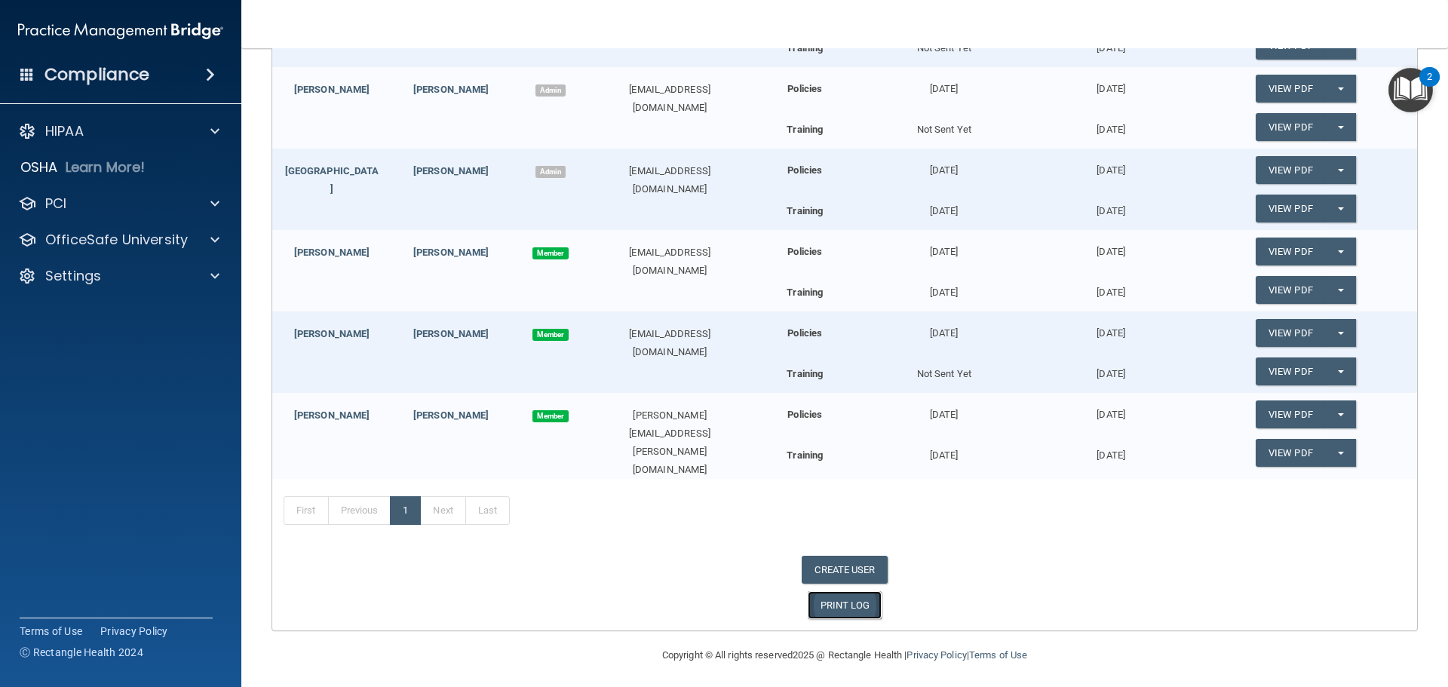
click at [834, 607] on link "PRINT LOG" at bounding box center [845, 605] width 75 height 28
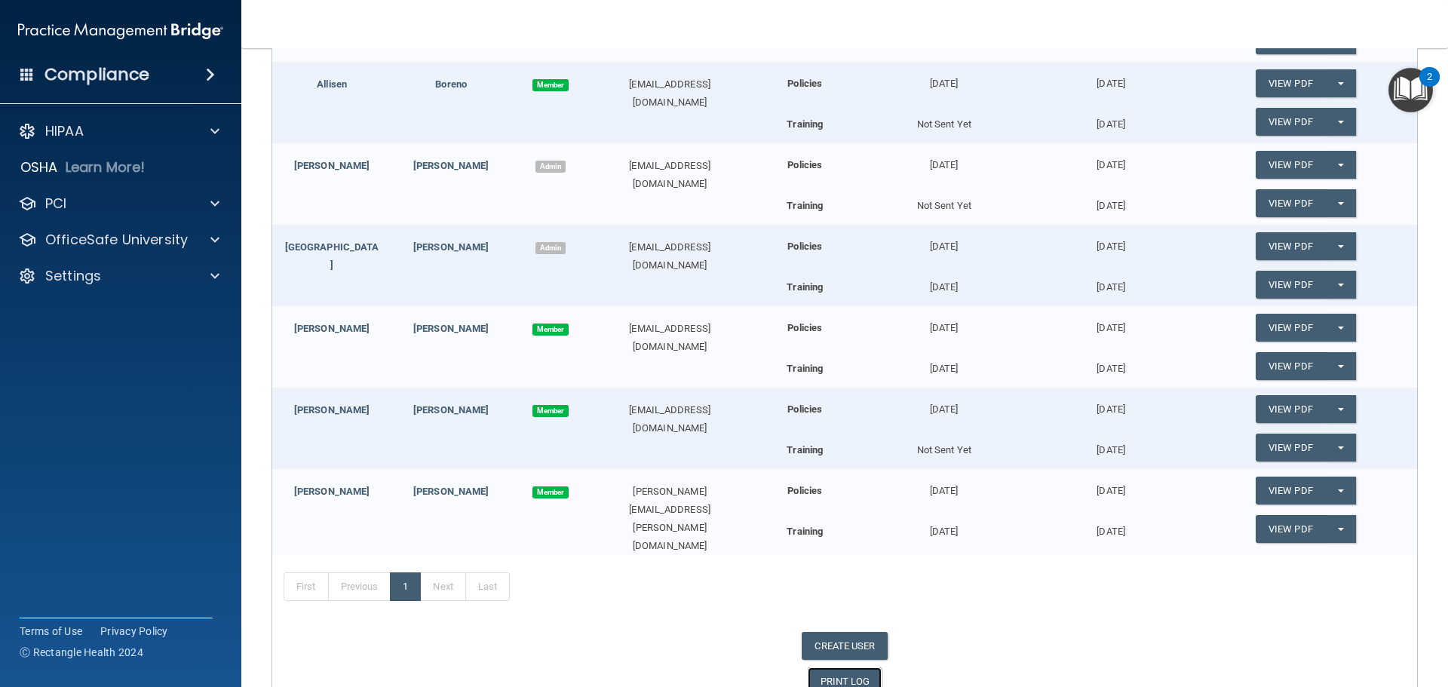
scroll to position [323, 0]
